Goal: Information Seeking & Learning: Check status

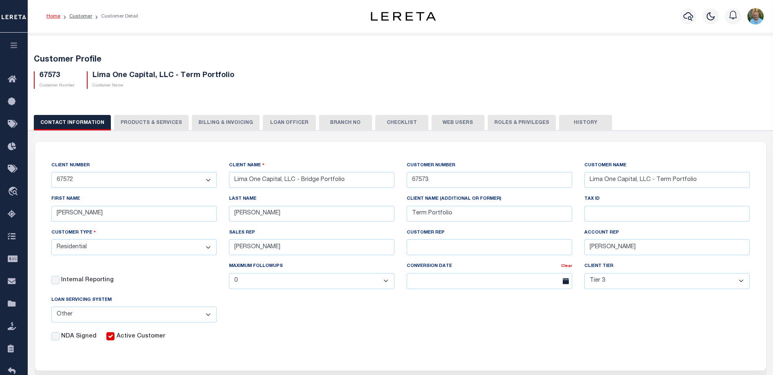
select select "2284"
select select "Residential"
select select "Tier 3"
select select "OTH"
drag, startPoint x: 0, startPoint y: 0, endPoint x: 23, endPoint y: 64, distance: 67.5
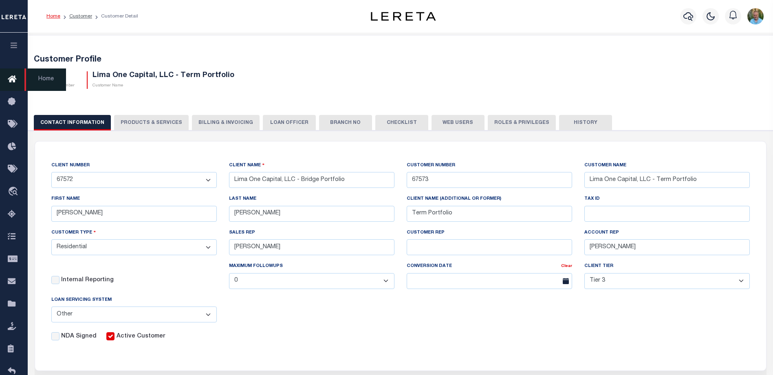
click at [13, 45] on icon "button" at bounding box center [13, 45] width 9 height 7
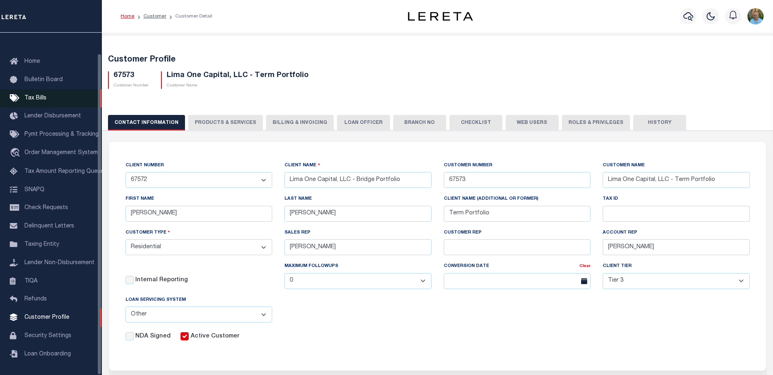
scroll to position [22, 0]
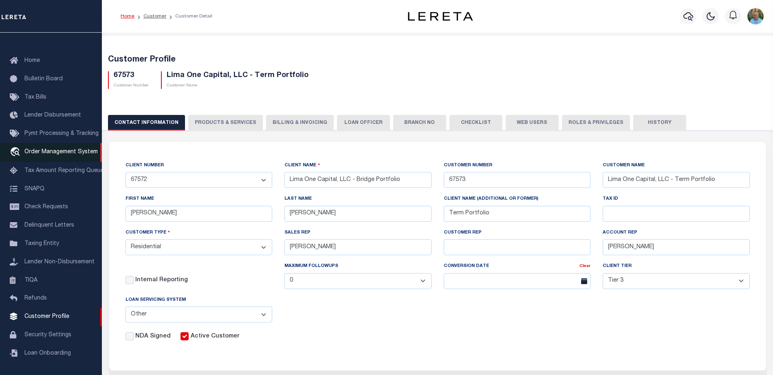
click at [48, 149] on span "Order Management System" at bounding box center [60, 152] width 73 height 6
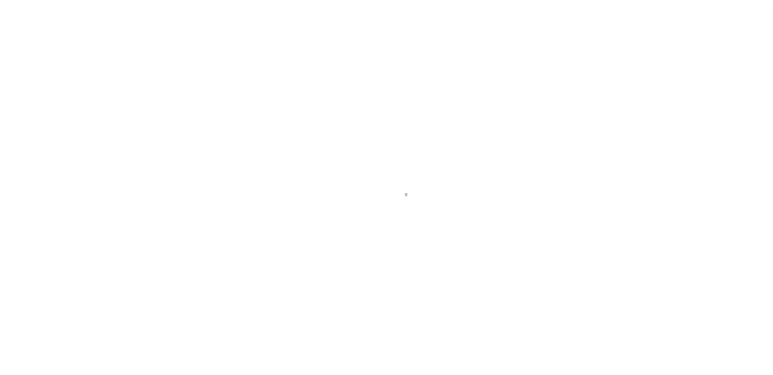
scroll to position [22, 0]
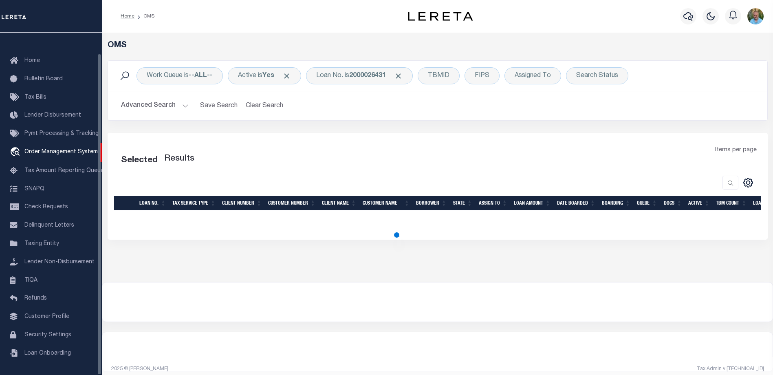
select select "200"
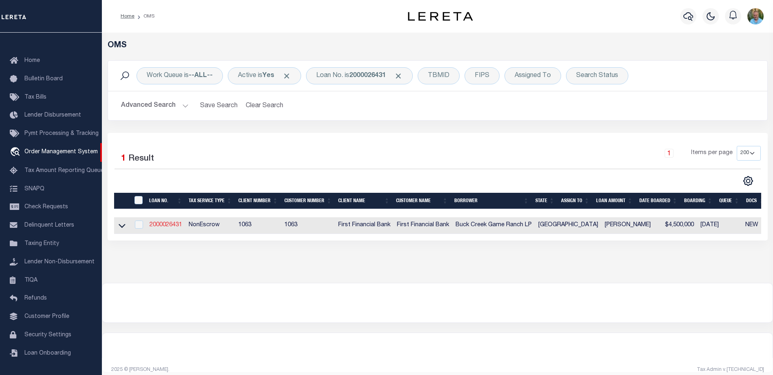
click at [168, 224] on link "2000026431" at bounding box center [165, 225] width 33 height 6
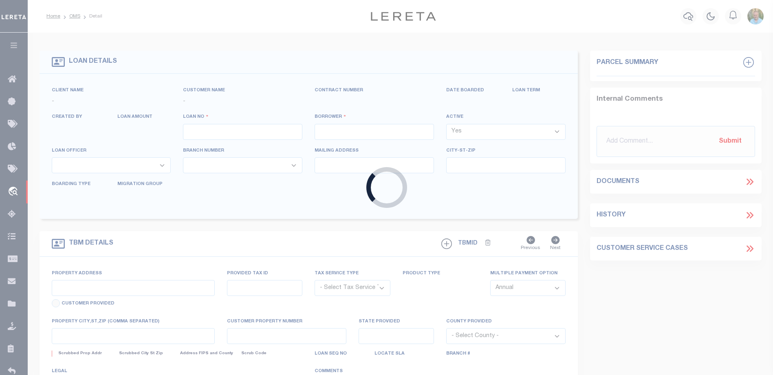
type input "2000026431"
type input "Buck Creek Game Ranch LP"
select select
select select "400"
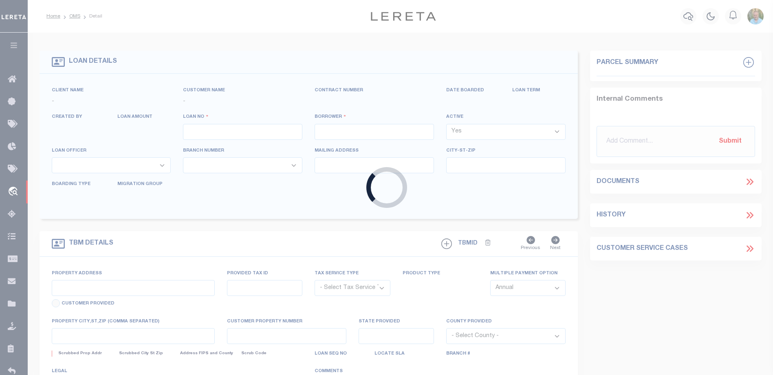
select select "NonEscrow"
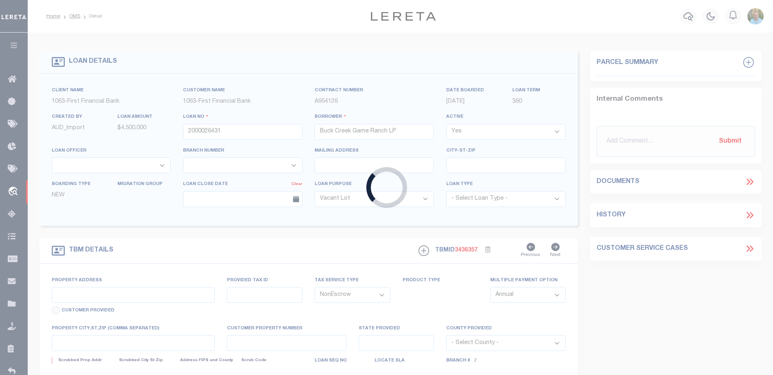
select select "773"
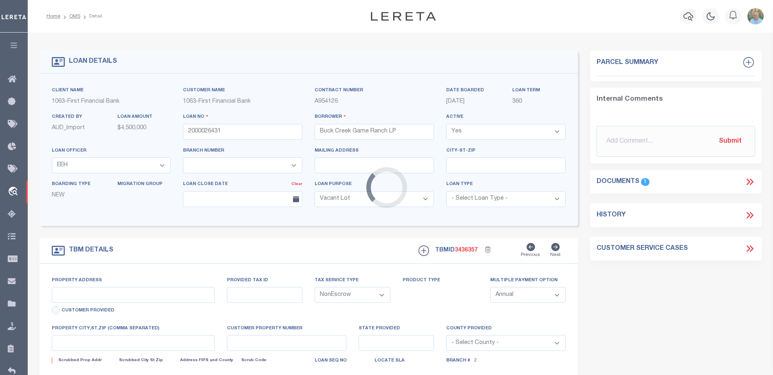
type input "1661 PR 1973"
select select
type input "Lawn [GEOGRAPHIC_DATA] 79530"
type input "[GEOGRAPHIC_DATA]"
select select "490"
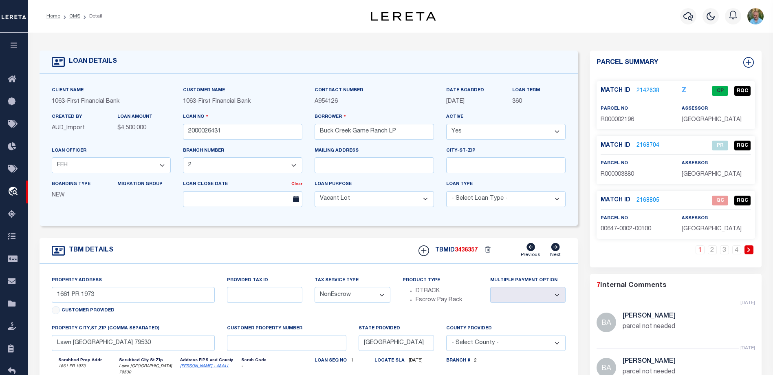
click at [656, 89] on link "2142638" at bounding box center [647, 91] width 23 height 9
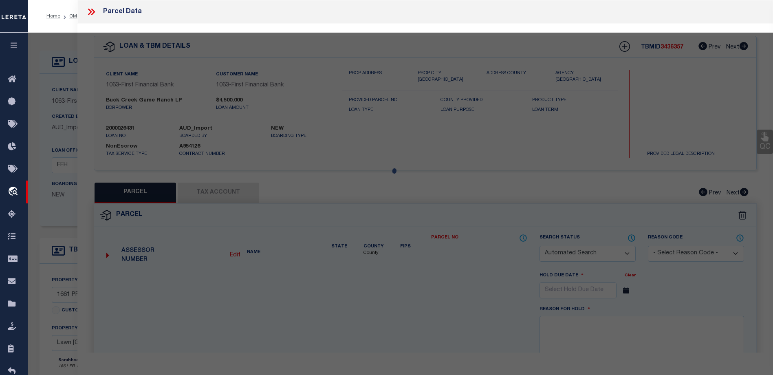
checkbox input "false"
select select "CP"
type input "BUCK CREEK GAME RANCH LP"
type input "00267.0003.00300"
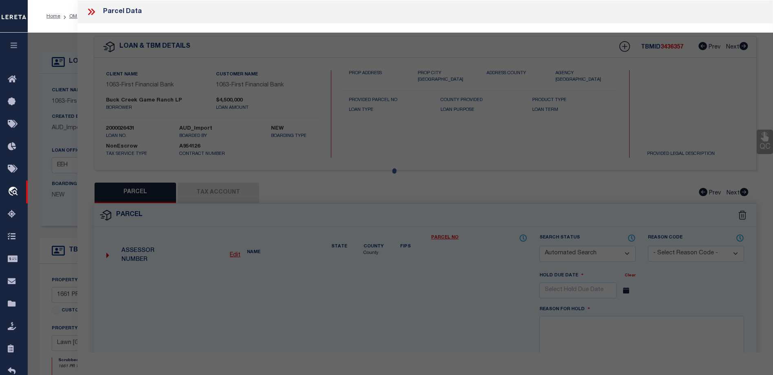
select select "AGW"
select select "LEG"
type input "1770 FM"
type textarea "Acres: 6.400, H T & B RR, AB: 267, SU: 3"
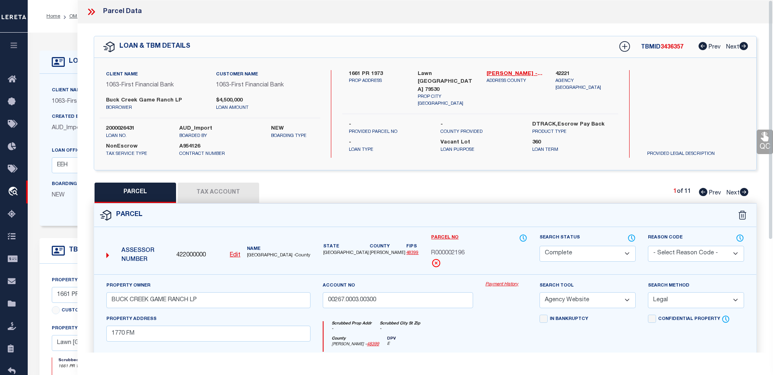
click at [499, 285] on link "Payment History" at bounding box center [506, 284] width 42 height 7
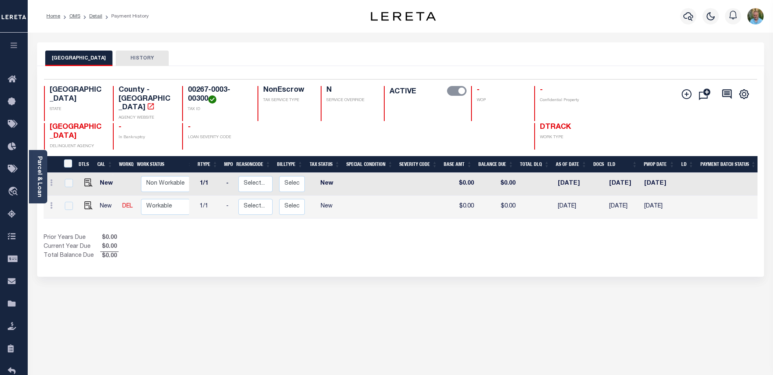
scroll to position [0, 53]
click at [13, 44] on icon "button" at bounding box center [13, 45] width 9 height 7
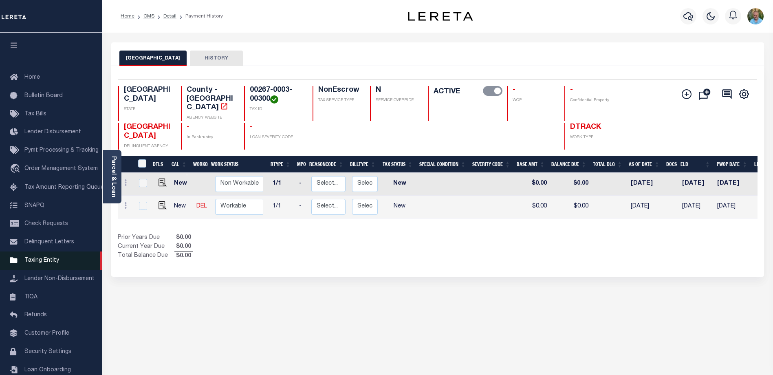
click at [48, 261] on span "Taxing Entity" at bounding box center [41, 260] width 35 height 6
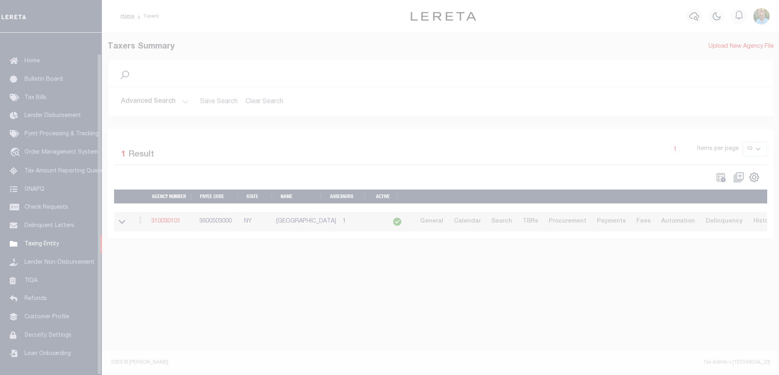
scroll to position [22, 0]
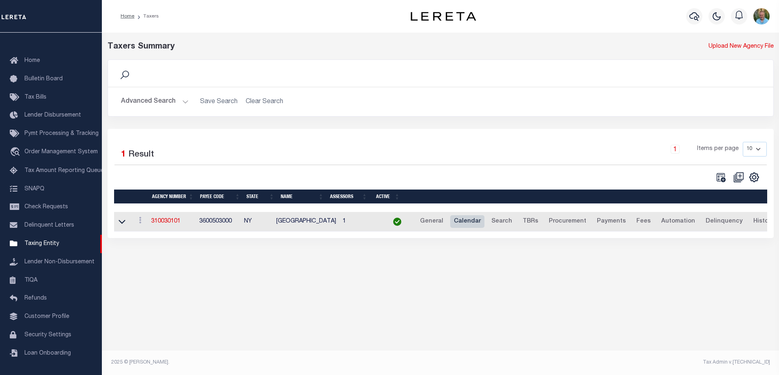
click at [453, 219] on link "Calendar" at bounding box center [467, 221] width 34 height 13
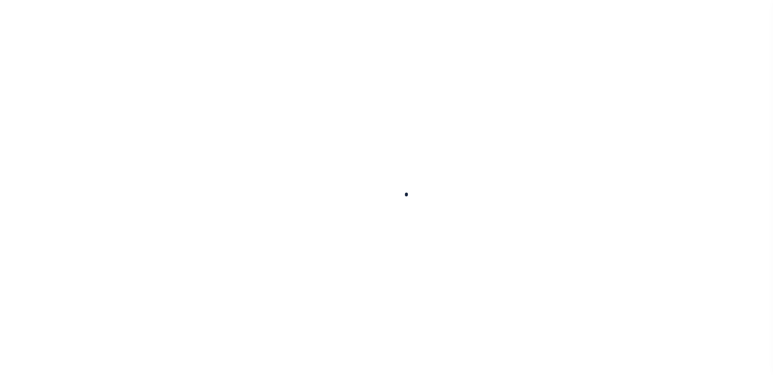
select select
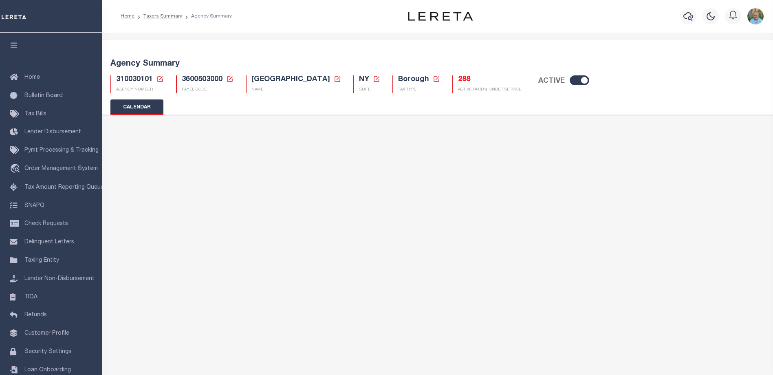
checkbox input "false"
type input "2"
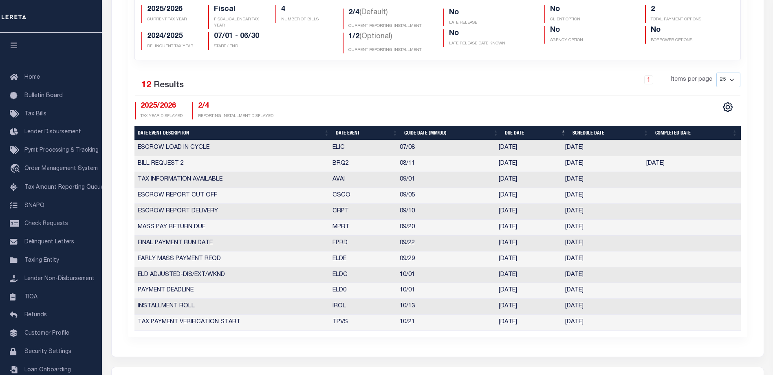
scroll to position [285, 0]
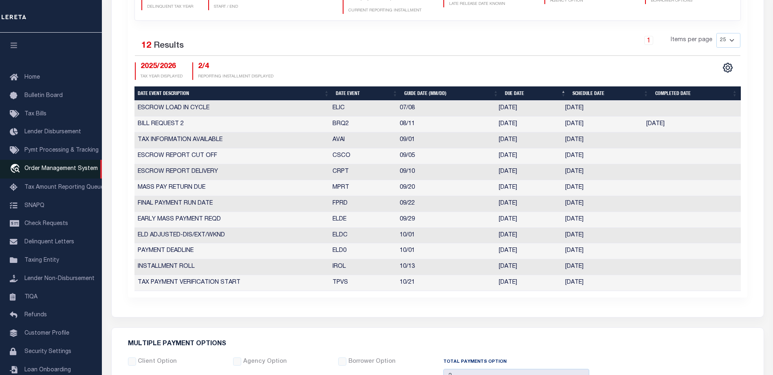
click at [50, 171] on span "Order Management System" at bounding box center [60, 169] width 73 height 6
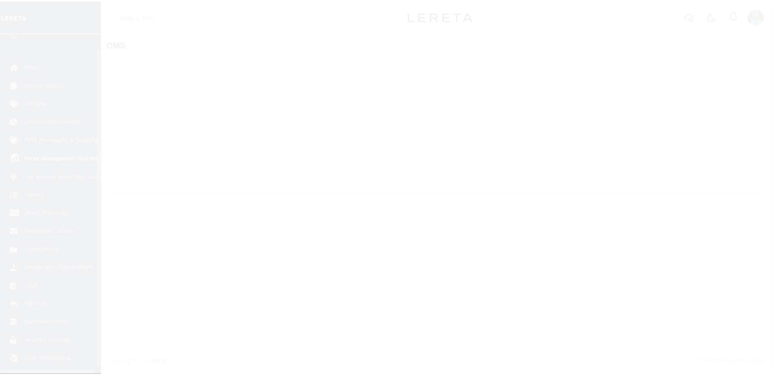
scroll to position [22, 0]
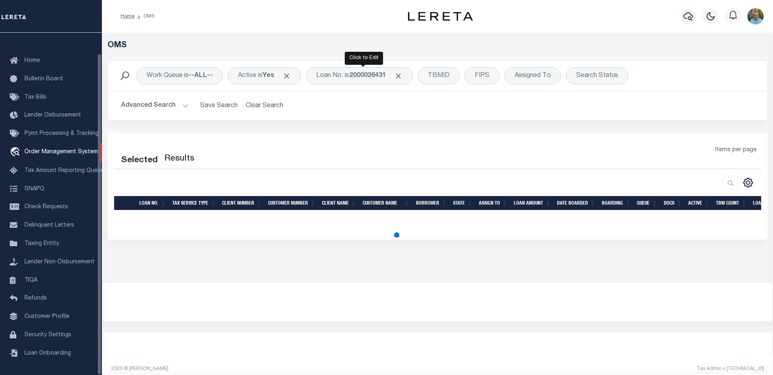
select select "200"
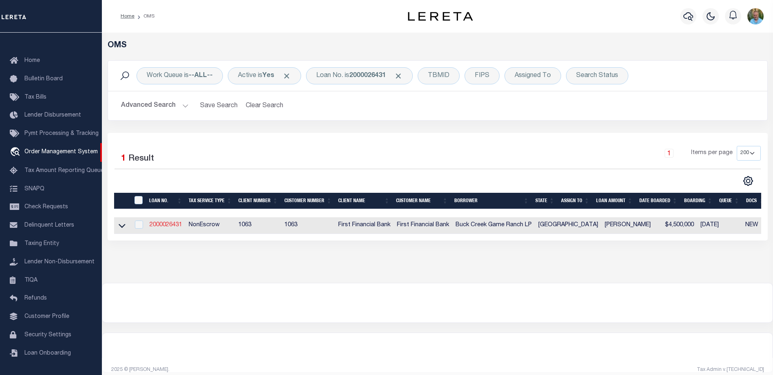
click at [161, 224] on link "2000026431" at bounding box center [165, 225] width 33 height 6
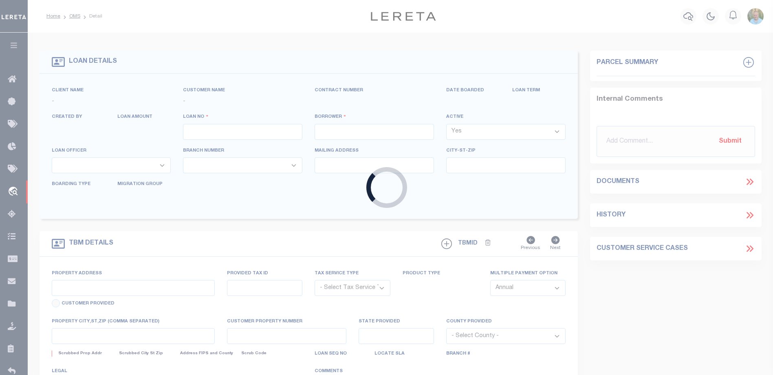
type input "2000026431"
type input "Buck Creek Game Ranch LP"
select select
select select "400"
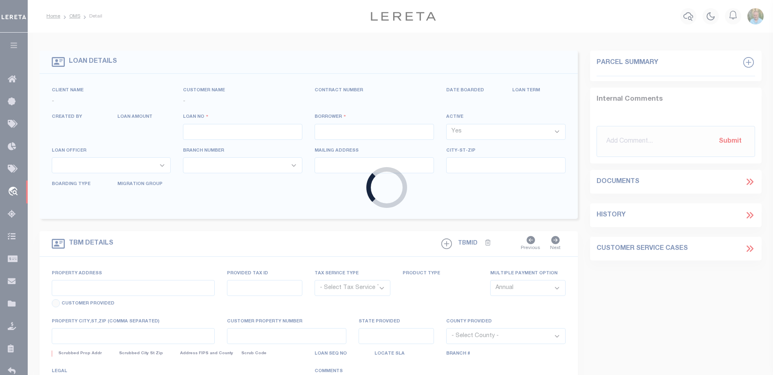
select select "NonEscrow"
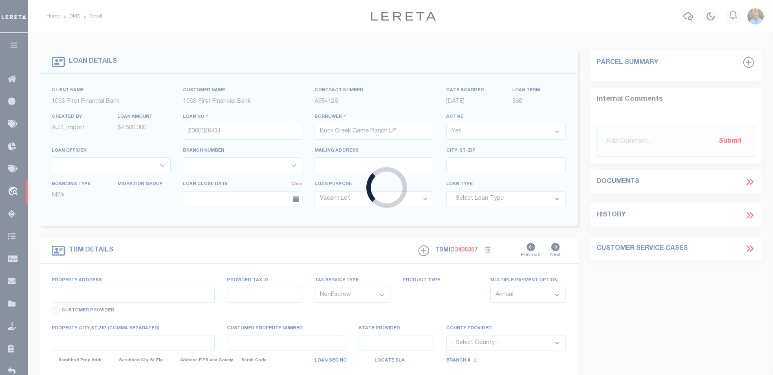
select select "773"
select select "490"
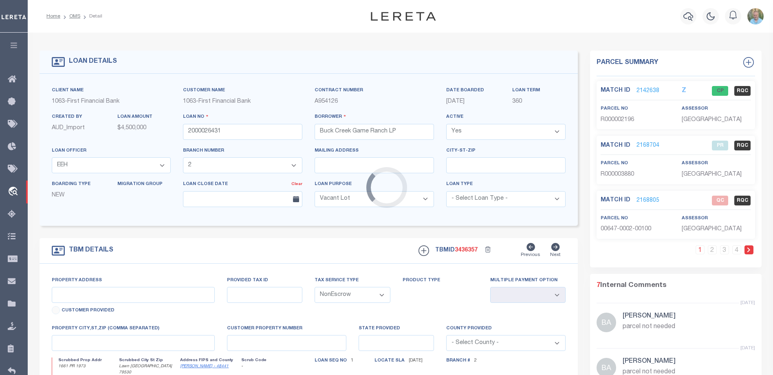
type input "1661 PR 1973"
select select
type input "Lawn [GEOGRAPHIC_DATA] 79530"
type input "[GEOGRAPHIC_DATA]"
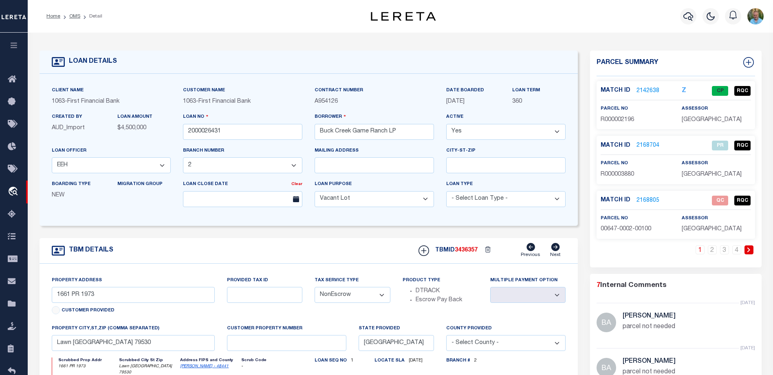
click at [648, 87] on link "2142638" at bounding box center [647, 91] width 23 height 9
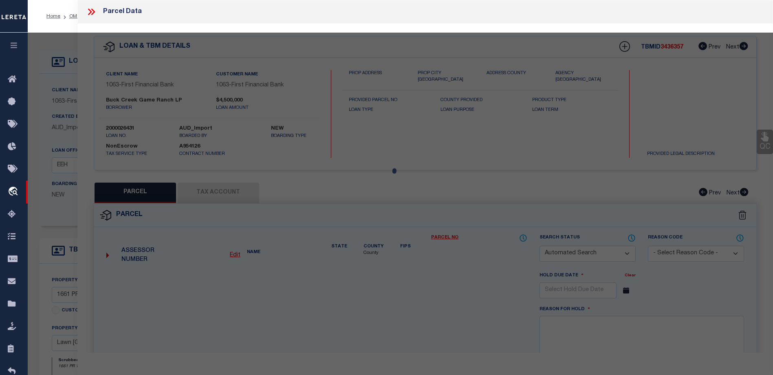
checkbox input "false"
select select "CP"
type input "BUCK CREEK GAME RANCH LP"
type input "00267.0003.00300"
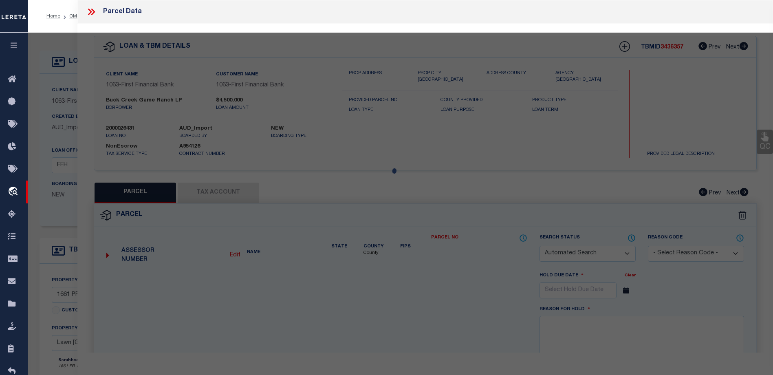
select select "AGW"
select select "LEG"
type input "1770 FM"
type textarea "Acres: 6.400, H T & B RR, AB: 267, SU: 3"
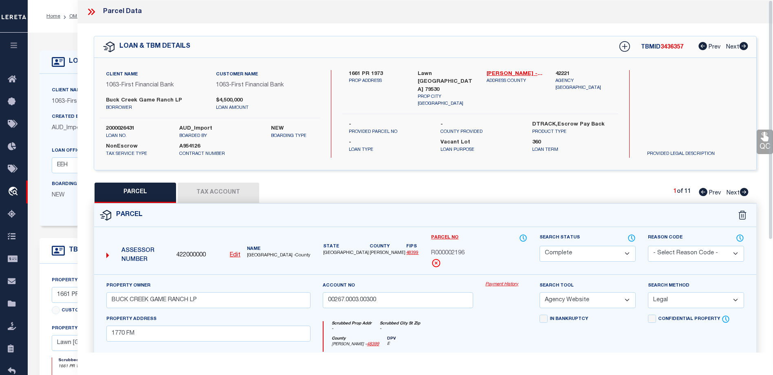
click at [493, 281] on link "Payment History" at bounding box center [506, 284] width 42 height 7
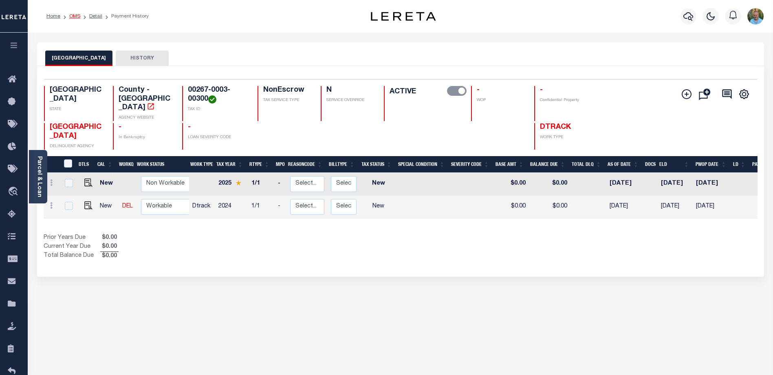
click at [77, 14] on link "OMS" at bounding box center [74, 16] width 11 height 5
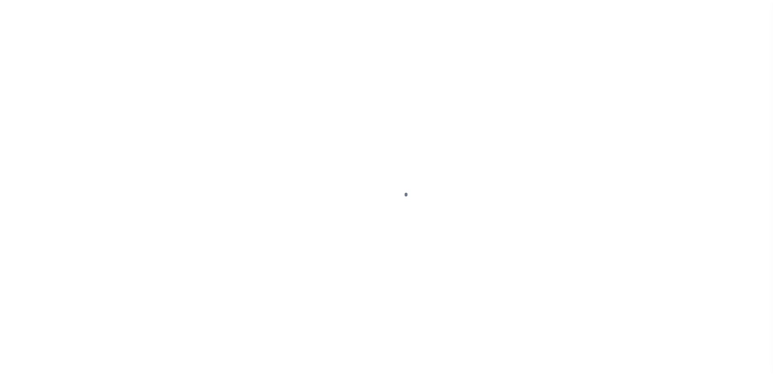
scroll to position [22, 0]
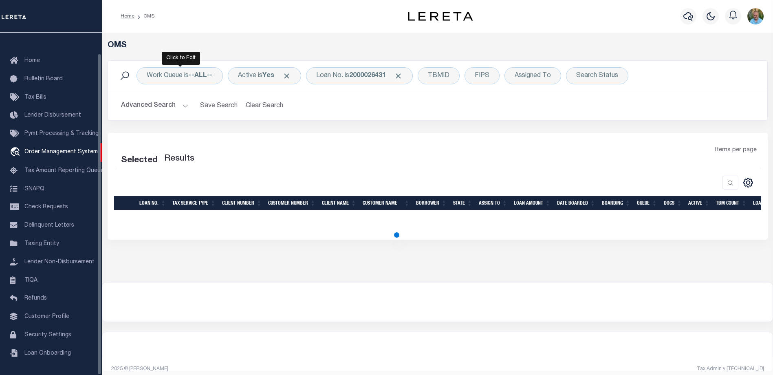
select select "200"
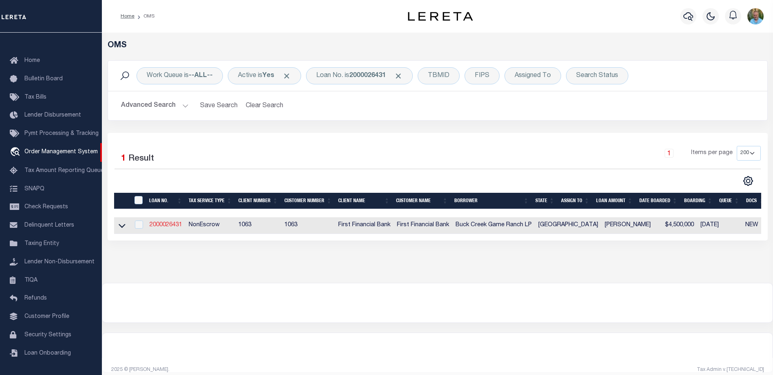
click at [172, 226] on link "2000026431" at bounding box center [165, 225] width 33 height 6
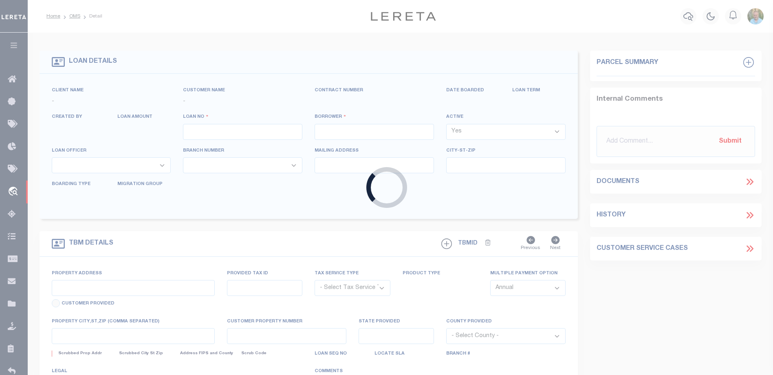
type input "2000026431"
type input "Buck Creek Game Ranch LP"
select select
select select "400"
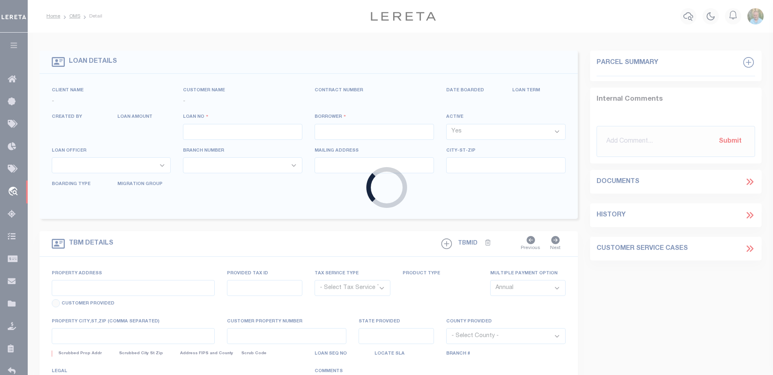
select select "NonEscrow"
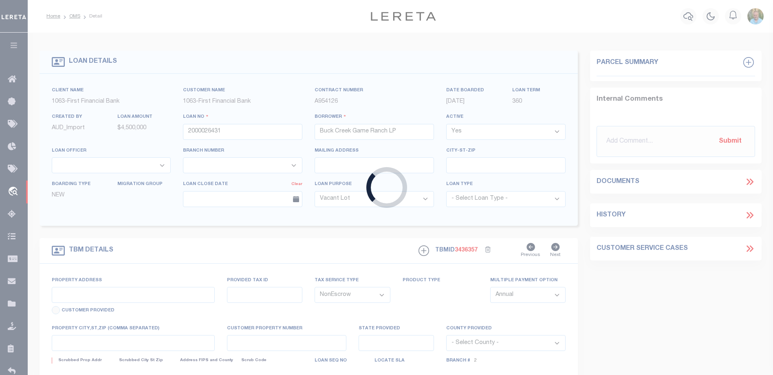
select select "773"
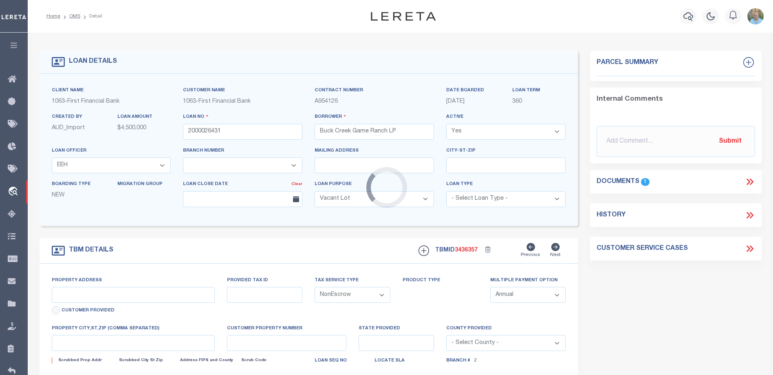
type input "1661 PR 1973"
select select
type input "Lawn [GEOGRAPHIC_DATA] 79530"
type input "[GEOGRAPHIC_DATA]"
select select "490"
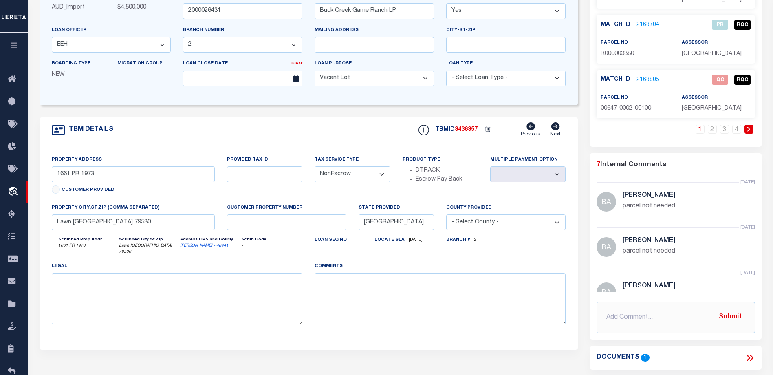
scroll to position [122, 0]
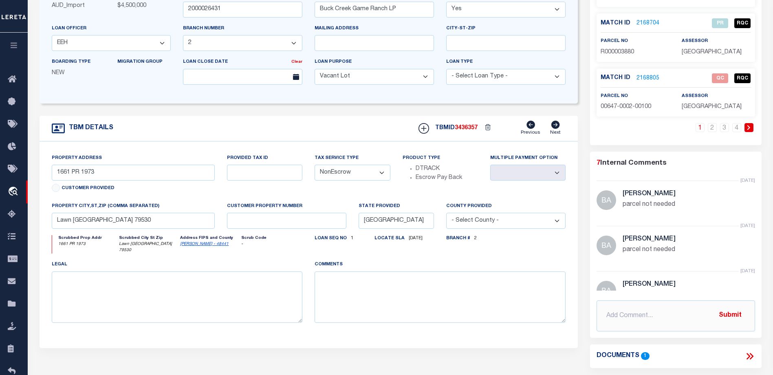
click at [19, 46] on button "button" at bounding box center [14, 47] width 28 height 28
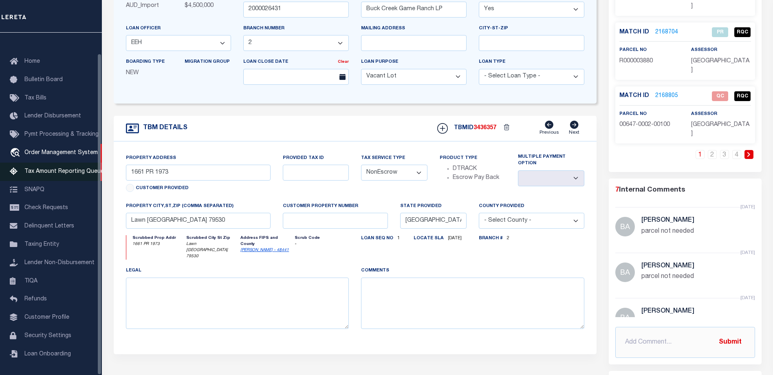
scroll to position [22, 0]
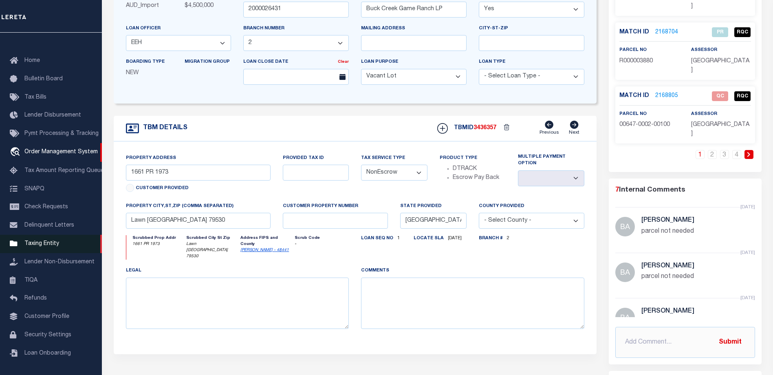
click at [41, 243] on span "Taxing Entity" at bounding box center [41, 244] width 35 height 6
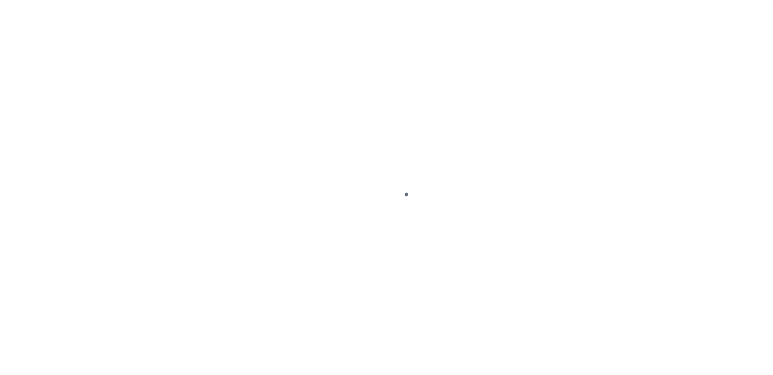
select select
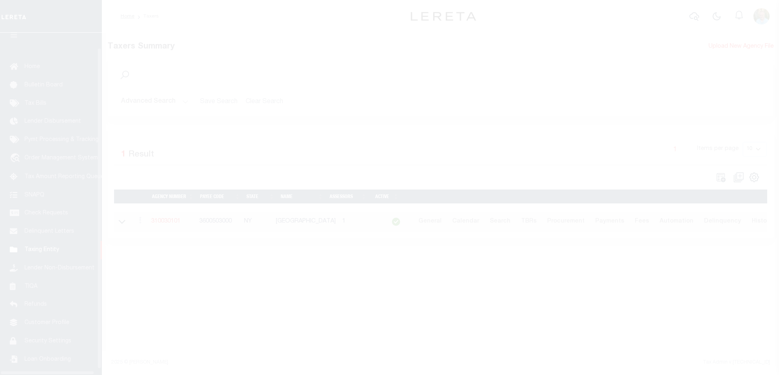
scroll to position [22, 0]
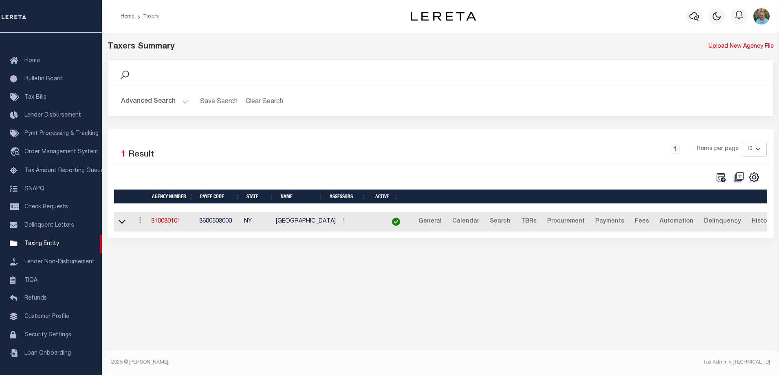
click at [156, 101] on button "Advanced Search" at bounding box center [155, 102] width 68 height 16
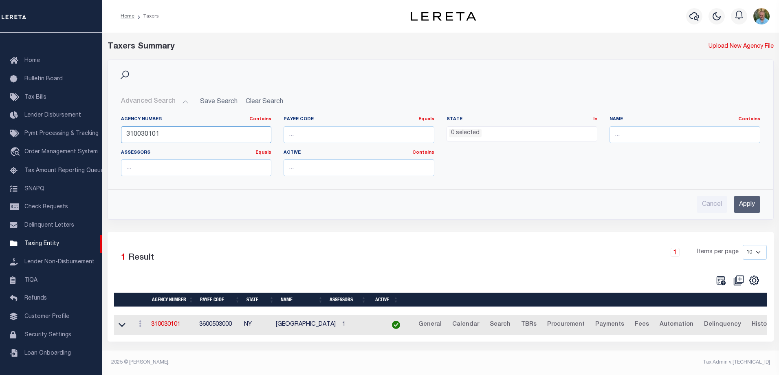
drag, startPoint x: 185, startPoint y: 136, endPoint x: 112, endPoint y: 135, distance: 72.9
click at [103, 136] on div "Search Advanced Search Save Search Clear Search tblPayees_dynamictable_____Defa…" at bounding box center [440, 145] width 678 height 172
click at [643, 138] on input "text" at bounding box center [684, 134] width 151 height 17
type input "watertown city"
click at [753, 205] on input "Apply" at bounding box center [747, 204] width 26 height 17
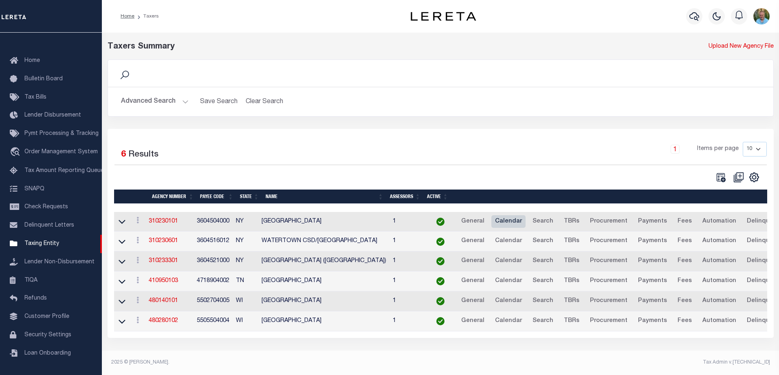
click at [503, 223] on link "Calendar" at bounding box center [508, 221] width 34 height 13
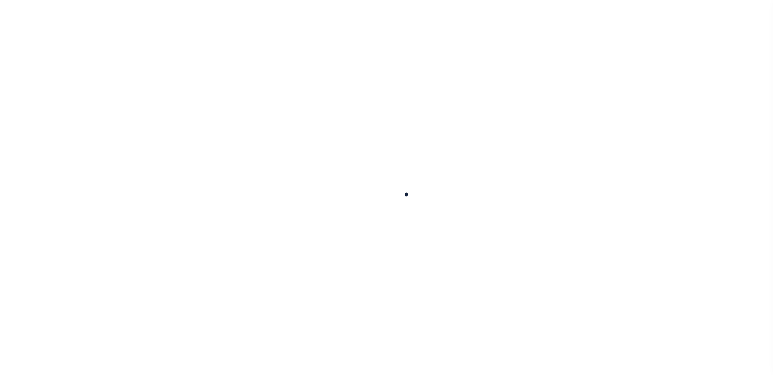
select select
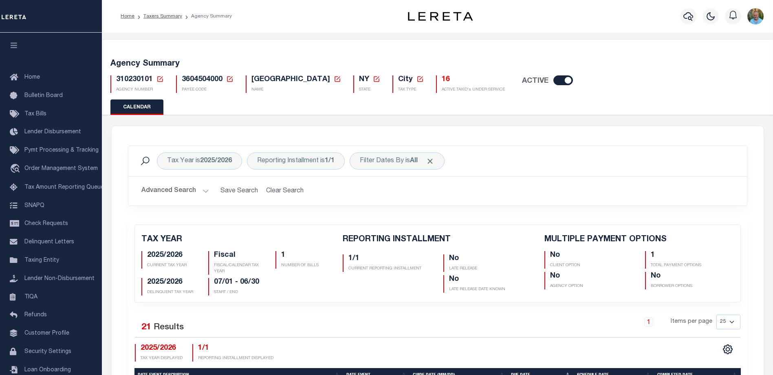
checkbox input "false"
type input "1"
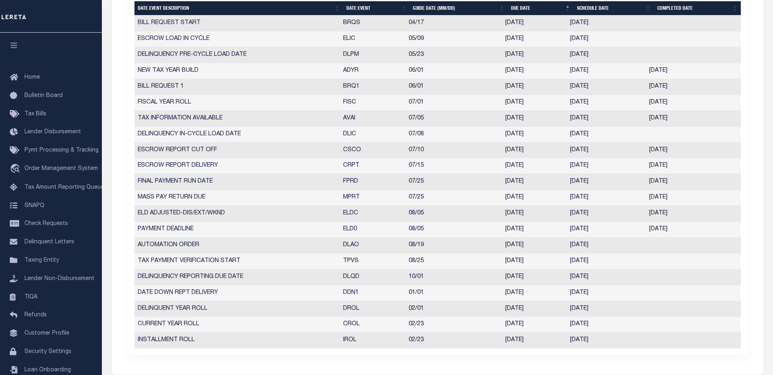
scroll to position [326, 0]
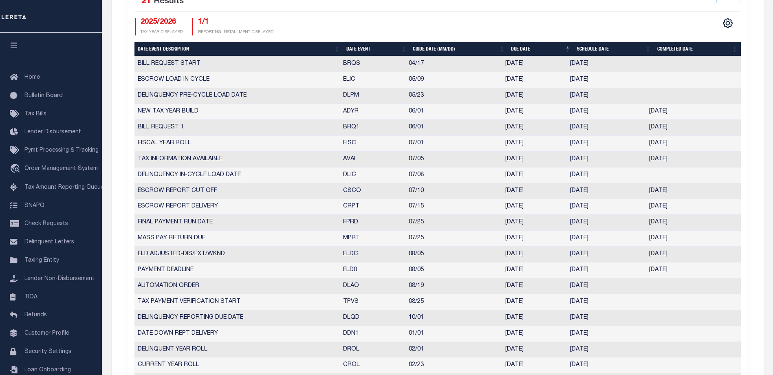
drag, startPoint x: 342, startPoint y: 253, endPoint x: 582, endPoint y: 270, distance: 240.5
click at [676, 274] on tbody "BILL REQUEST START BRQS 04/17 [DATE] [DATE] 7542282 ESCROW LOAD IN CYCLE ELIC 0…" at bounding box center [437, 222] width 606 height 333
click at [237, 253] on td "ELD ADJUSTED-DIS/EXT/WKND" at bounding box center [236, 254] width 205 height 16
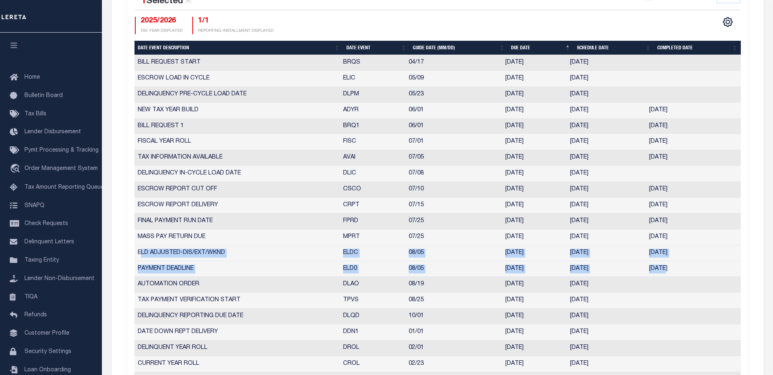
drag, startPoint x: 151, startPoint y: 251, endPoint x: 664, endPoint y: 265, distance: 513.4
click at [664, 265] on tbody "BILL REQUEST START BRQS 04/17 [DATE] [DATE] 7542282 ESCROW LOAD IN CYCLE ELIC 0…" at bounding box center [437, 221] width 606 height 333
click at [367, 256] on td "ELDC" at bounding box center [373, 253] width 66 height 16
